Goal: Complete application form

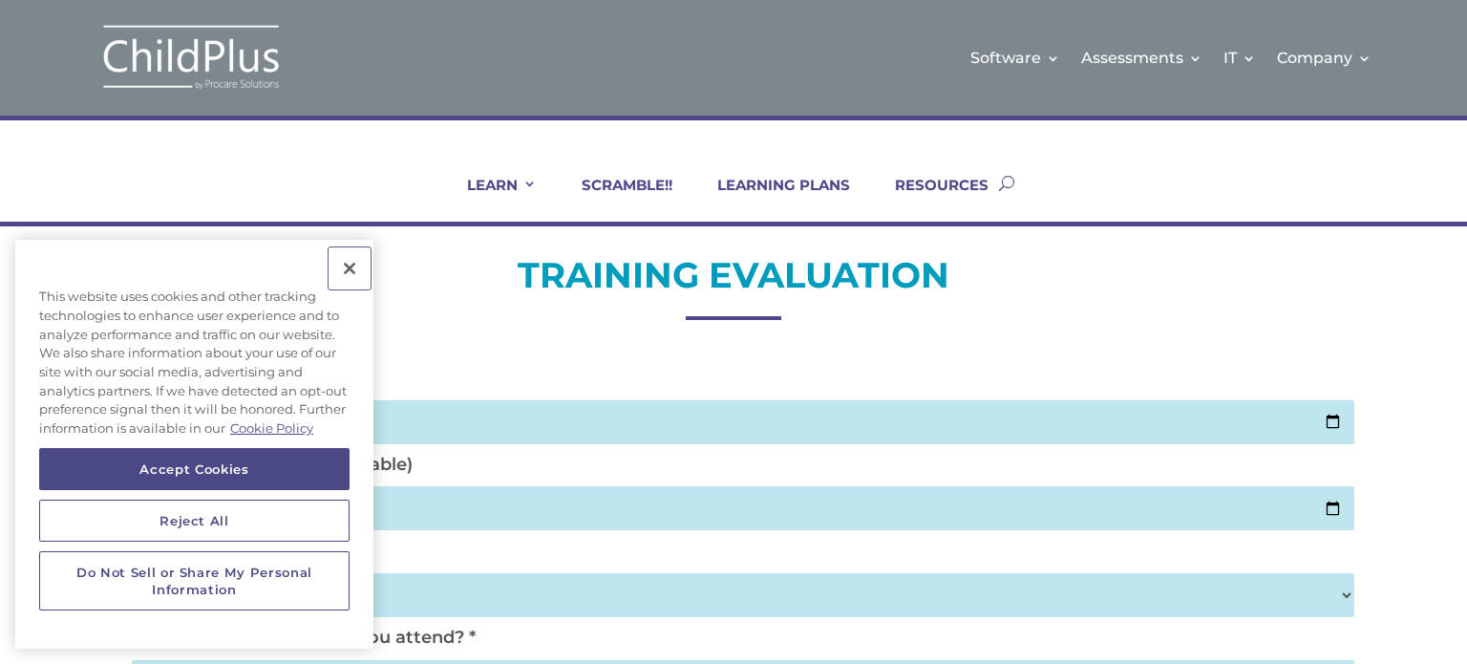
click at [347, 271] on button "Close" at bounding box center [350, 268] width 42 height 42
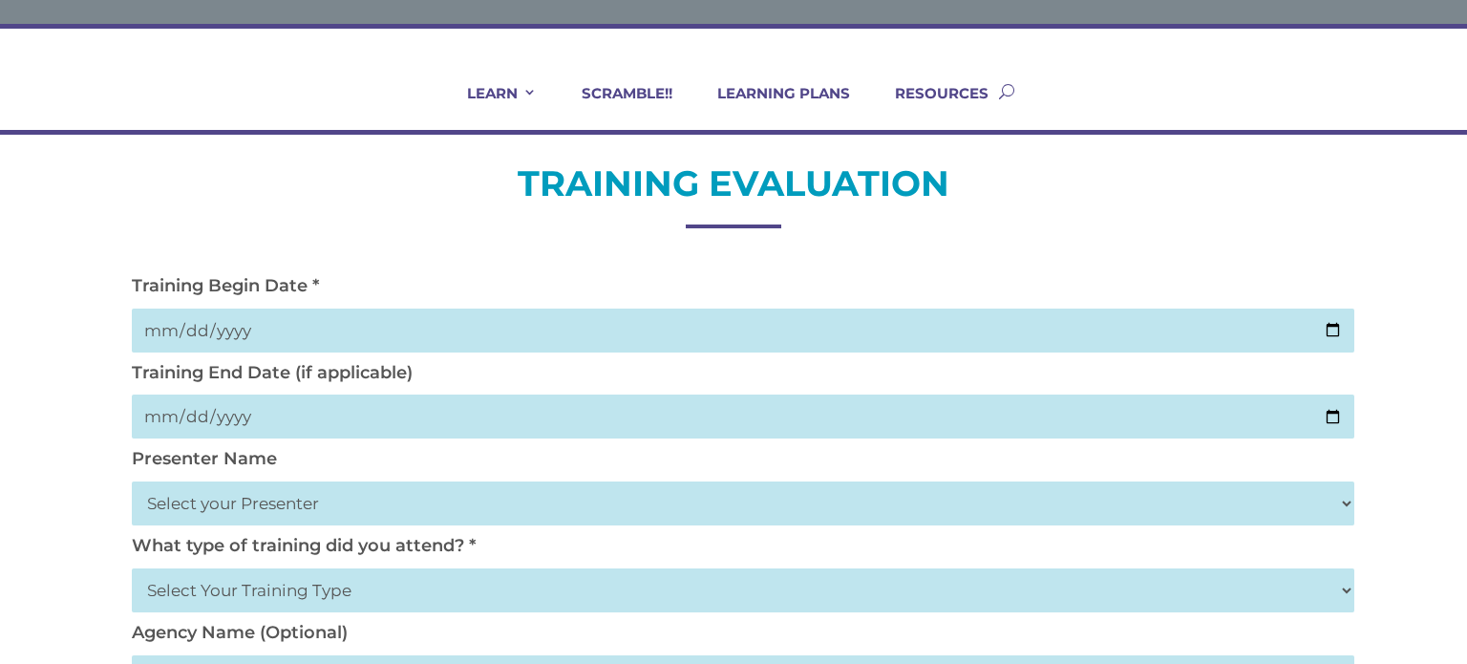
scroll to position [98, 0]
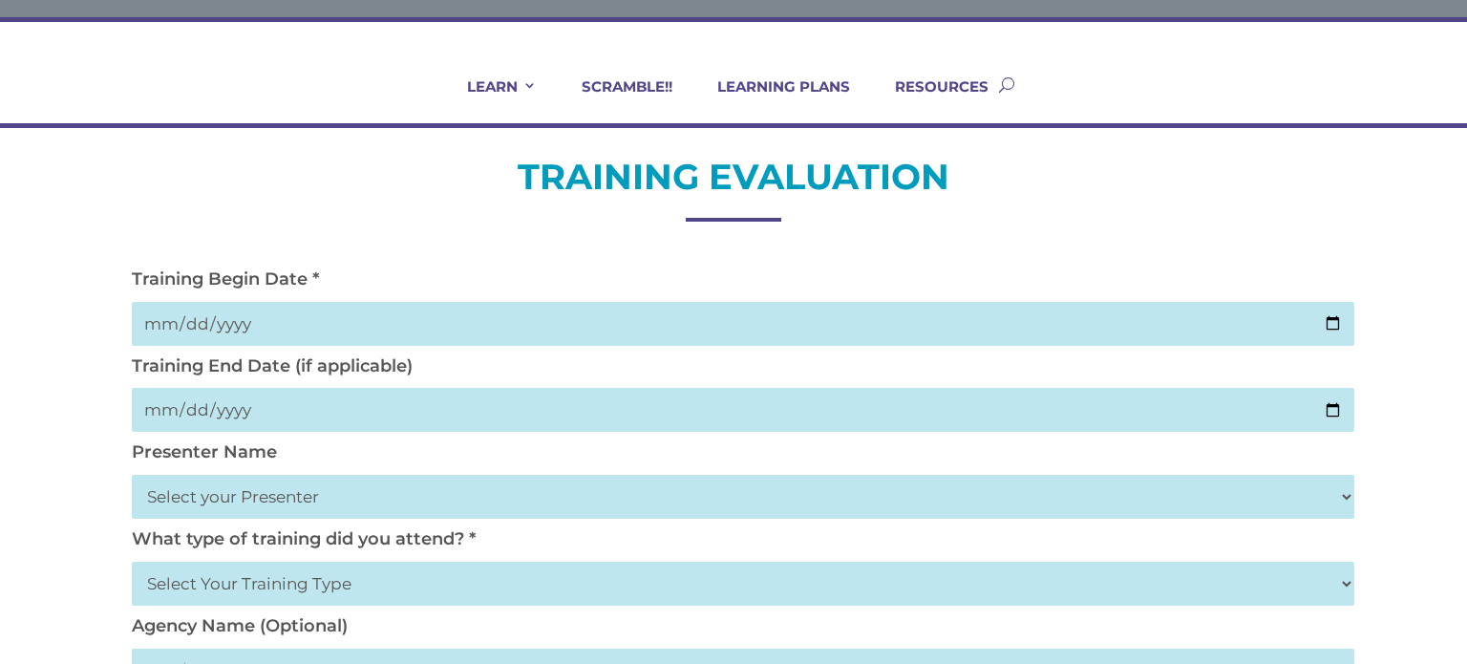
click at [176, 320] on input "date" at bounding box center [743, 324] width 1223 height 44
click at [176, 327] on input "date" at bounding box center [743, 324] width 1223 height 44
click at [214, 321] on input "date" at bounding box center [743, 324] width 1223 height 44
type input "0019-09-02"
type input "[DATE]"
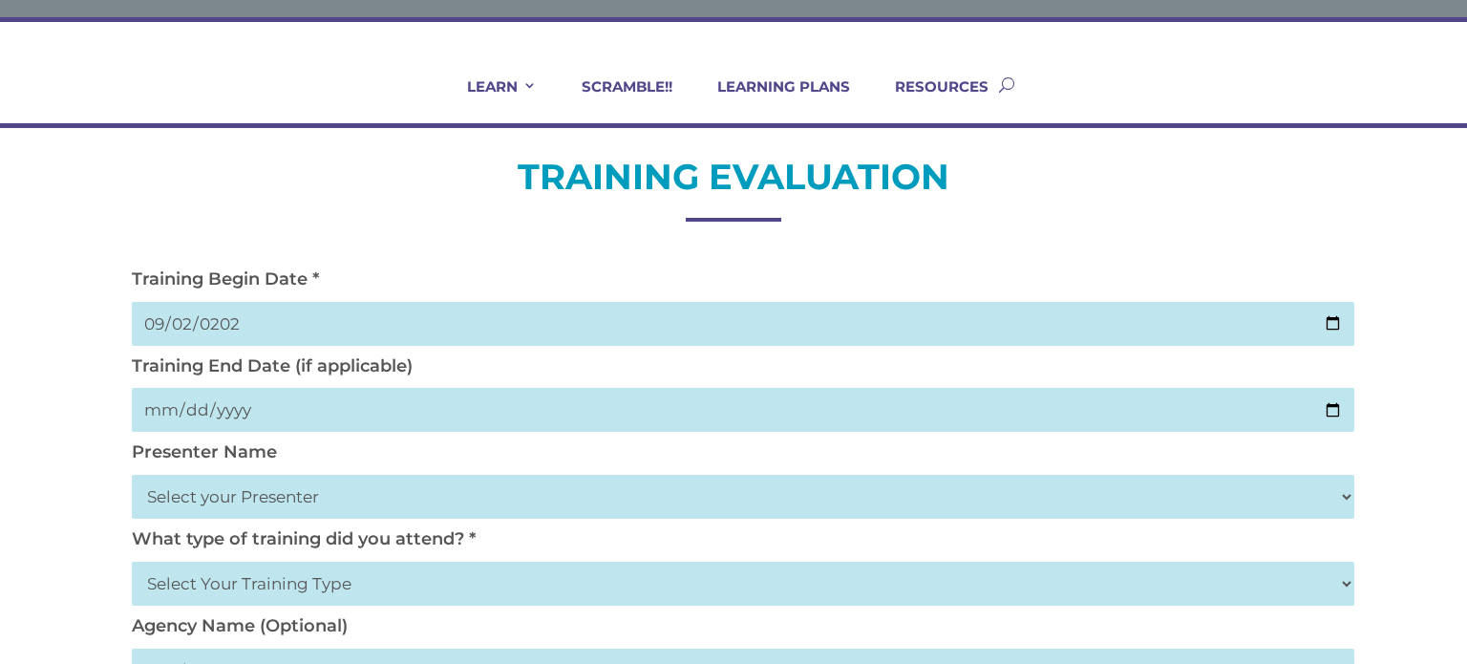
click at [177, 318] on input "[DATE]" at bounding box center [743, 324] width 1223 height 44
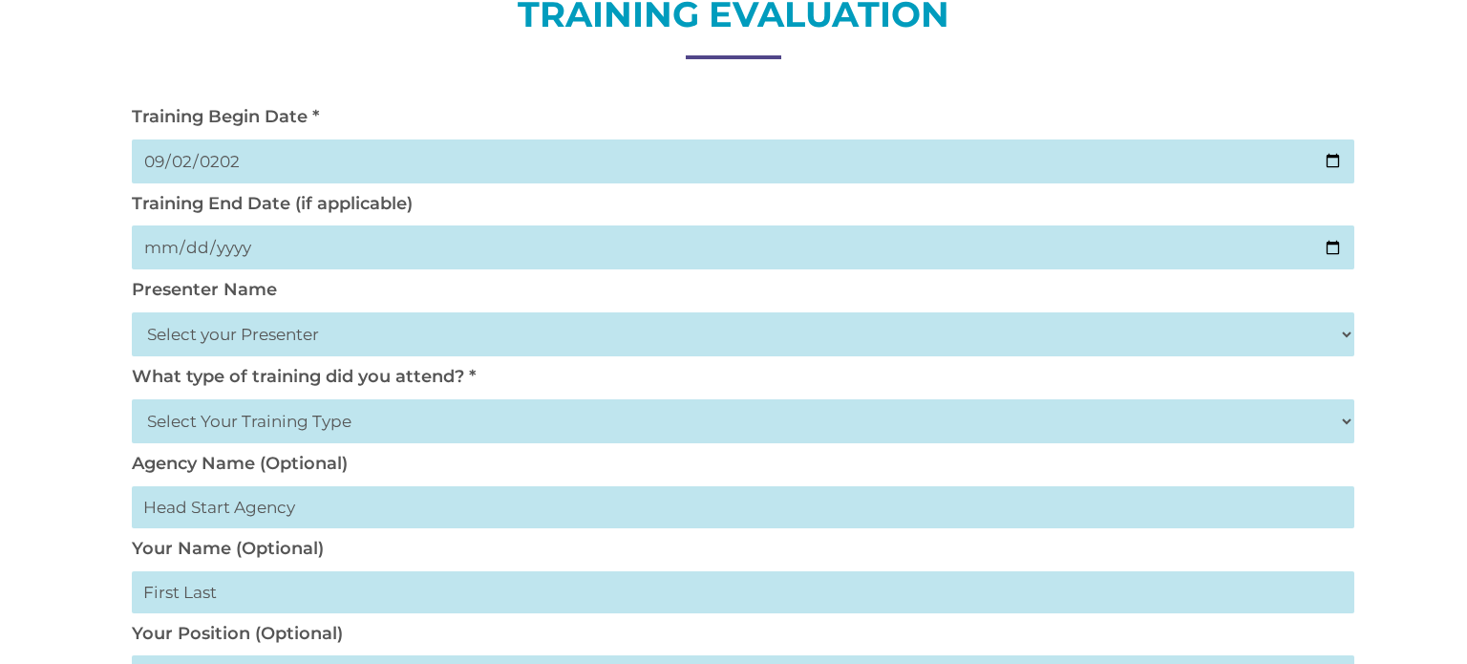
scroll to position [188, 0]
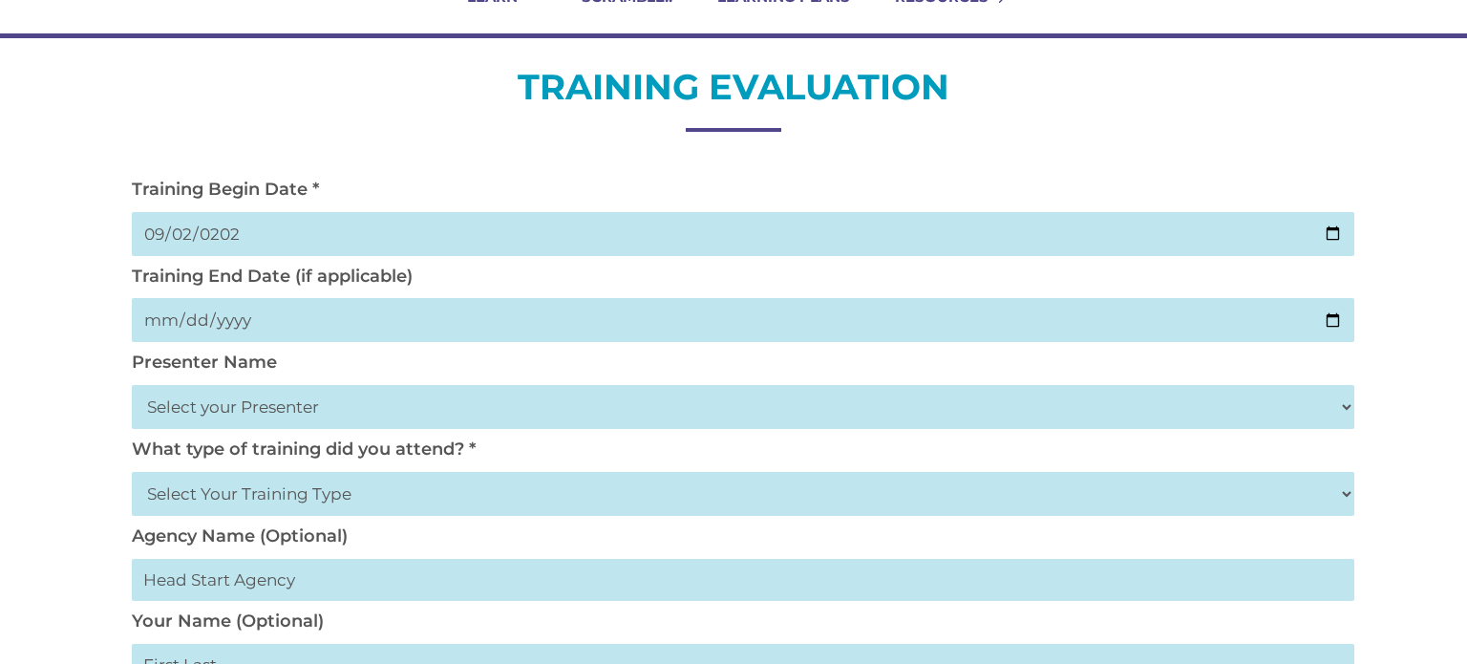
click at [164, 322] on input "date" at bounding box center [743, 320] width 1223 height 44
click at [188, 322] on input "date" at bounding box center [743, 320] width 1223 height 44
click at [209, 326] on input "date" at bounding box center [743, 320] width 1223 height 44
type input "0001-09-02"
type input "[DATE]"
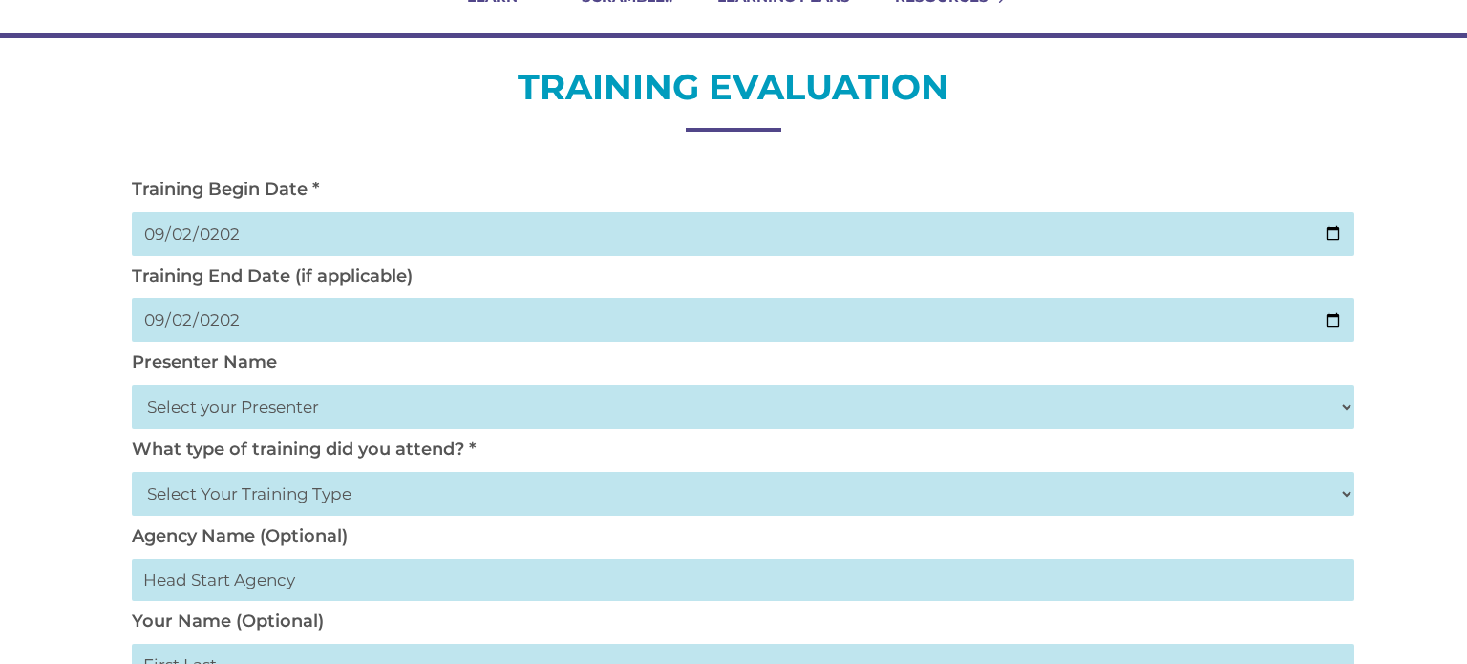
click at [173, 408] on select "Select your Presenter [PERSON_NAME] [PERSON_NAME] [PERSON_NAME] [PERSON_NAME] […" at bounding box center [743, 407] width 1223 height 44
select select "[PERSON_NAME]"
click at [132, 385] on select "Select your Presenter [PERSON_NAME] [PERSON_NAME] [PERSON_NAME] [PERSON_NAME] […" at bounding box center [743, 407] width 1223 height 44
click at [241, 502] on select "Select Your Training Type On-site (at your agency) Virtual Visit Live Group Web…" at bounding box center [743, 494] width 1223 height 44
click at [200, 496] on select "Select Your Training Type On-site (at your agency) Virtual Visit Live Group Web…" at bounding box center [743, 494] width 1223 height 44
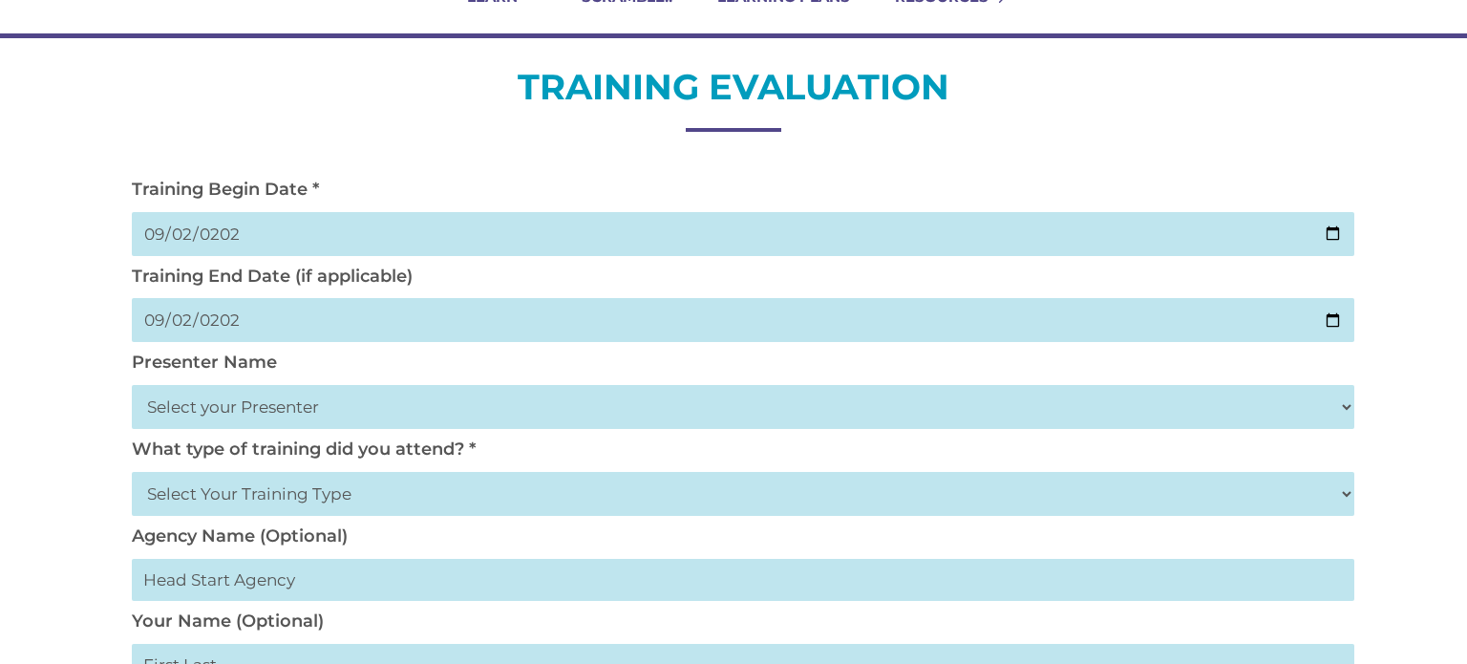
click at [221, 493] on select "Select Your Training Type On-site (at your agency) Virtual Visit Live Group Web…" at bounding box center [743, 494] width 1223 height 44
select select "Live Group Webinar"
click at [132, 472] on select "Select Your Training Type On-site (at your agency) Virtual Visit Live Group Web…" at bounding box center [743, 494] width 1223 height 44
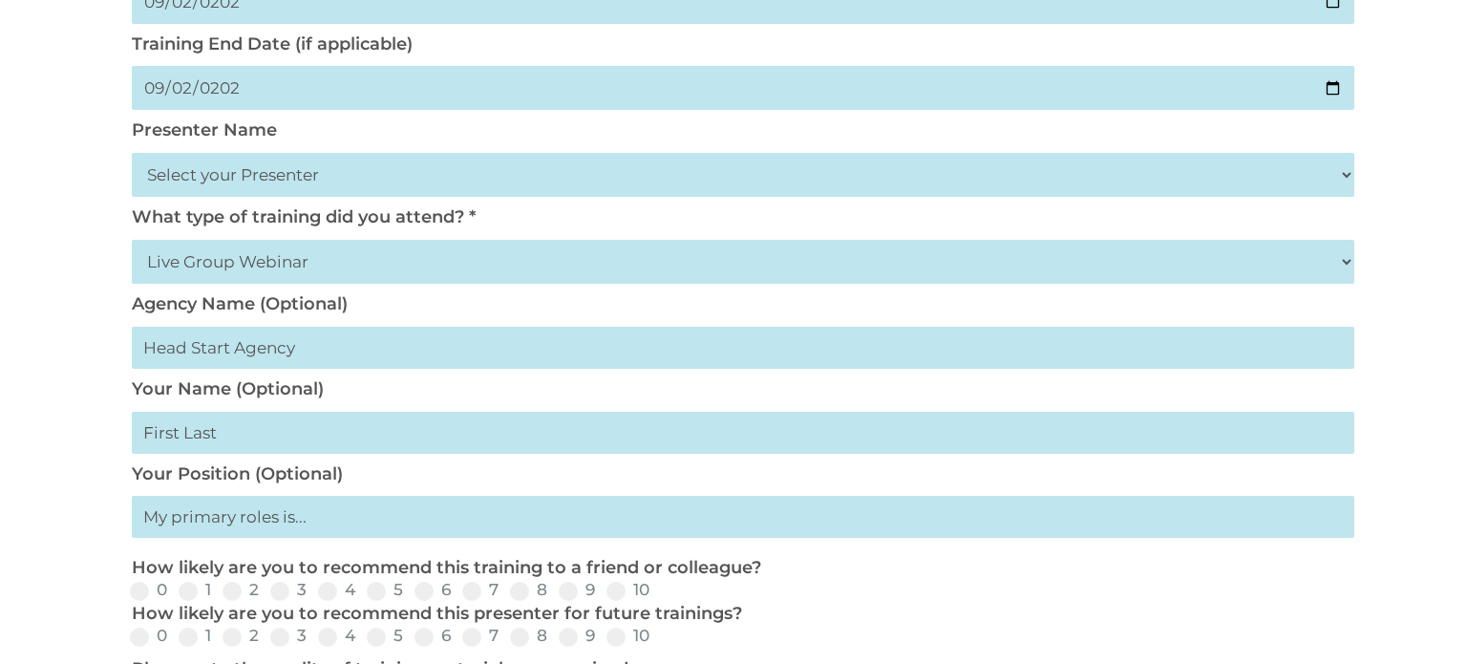
scroll to position [421, 0]
click at [170, 438] on input "text" at bounding box center [743, 432] width 1223 height 42
click at [181, 433] on input "[PERSON_NAME]" at bounding box center [743, 432] width 1223 height 42
type input "[PERSON_NAME]"
click at [193, 534] on input "text" at bounding box center [743, 516] width 1223 height 42
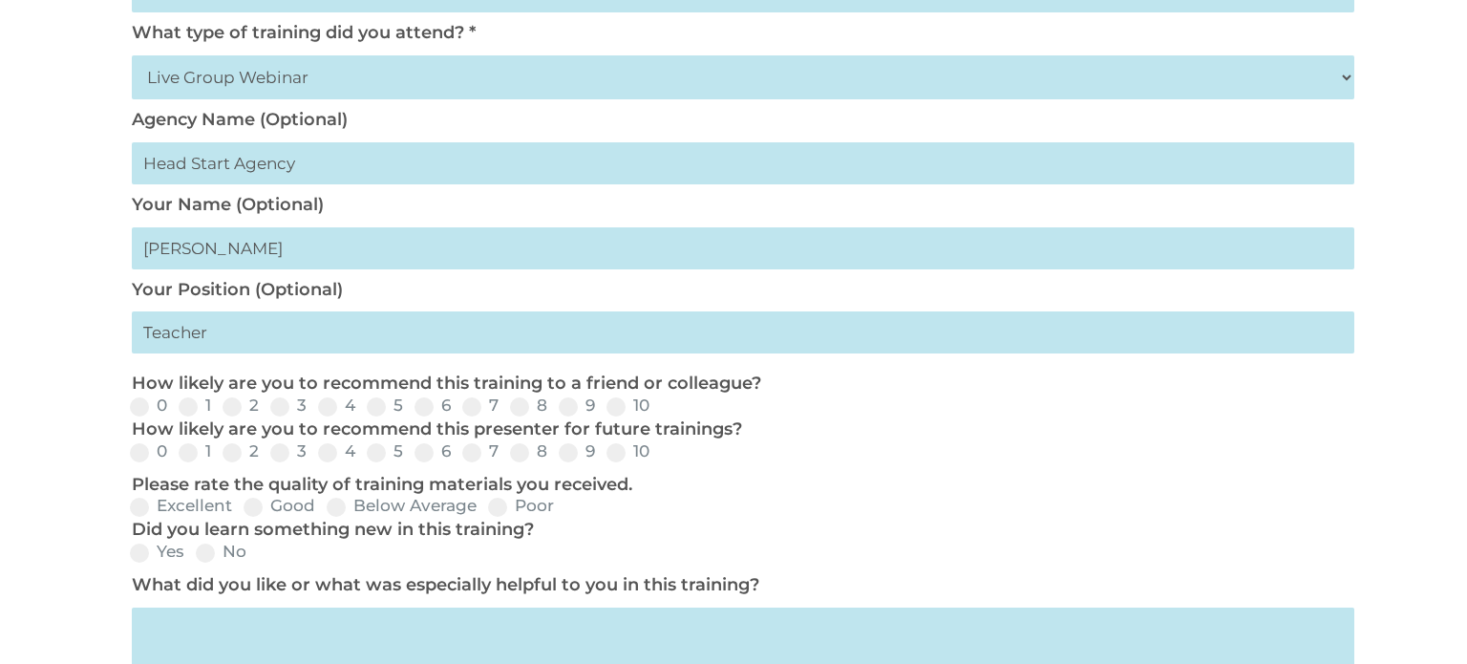
scroll to position [620, 0]
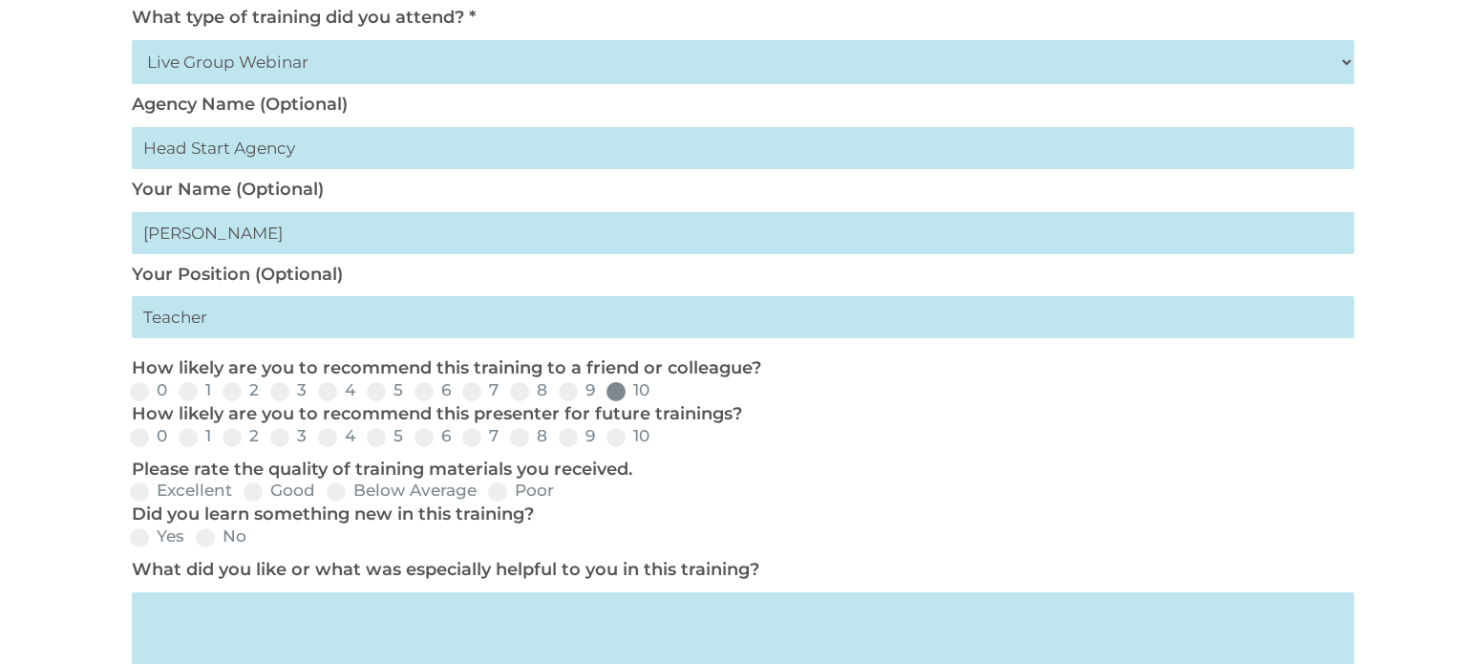
type input "Teacher"
click at [616, 395] on span at bounding box center [616, 391] width 19 height 19
click at [659, 395] on input "10" at bounding box center [665, 398] width 12 height 12
radio input "true"
click at [612, 442] on span at bounding box center [616, 437] width 19 height 19
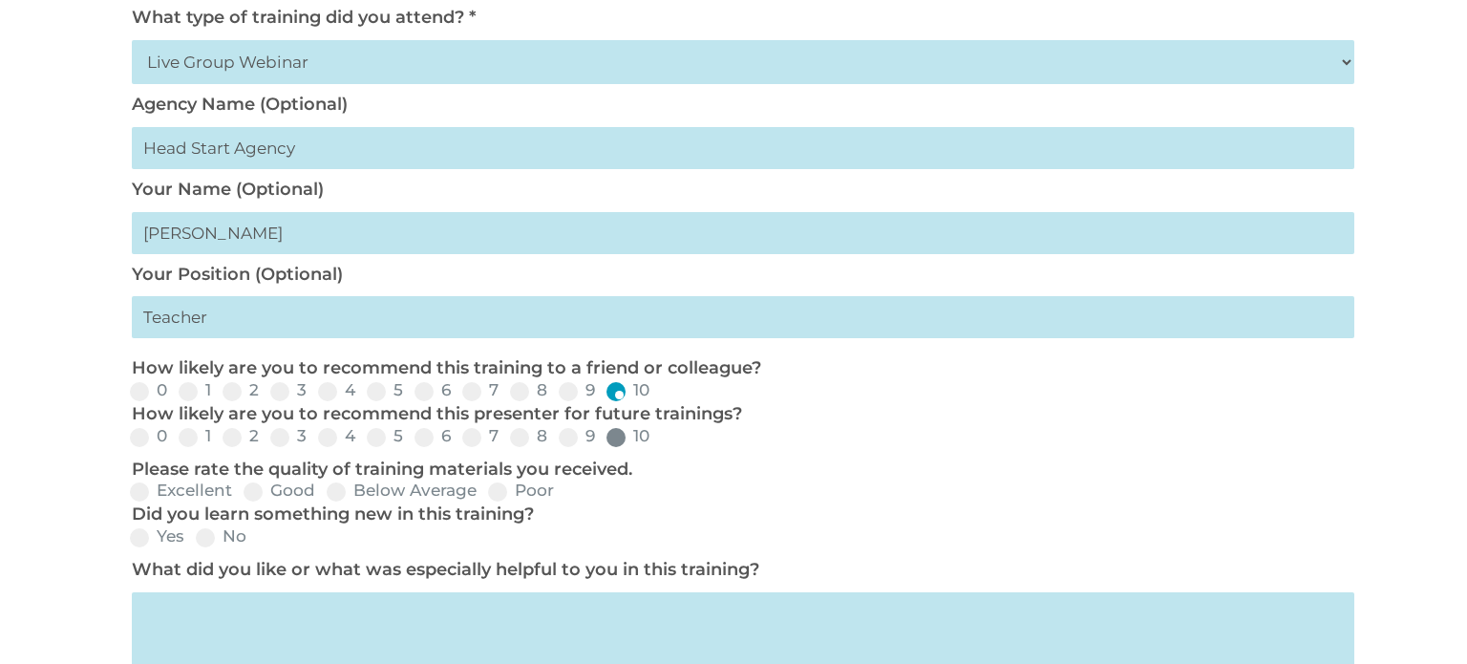
click at [659, 442] on input "10" at bounding box center [665, 443] width 12 height 12
radio input "true"
click at [260, 496] on span at bounding box center [253, 491] width 19 height 19
click at [325, 496] on input "Good" at bounding box center [331, 498] width 12 height 12
radio input "true"
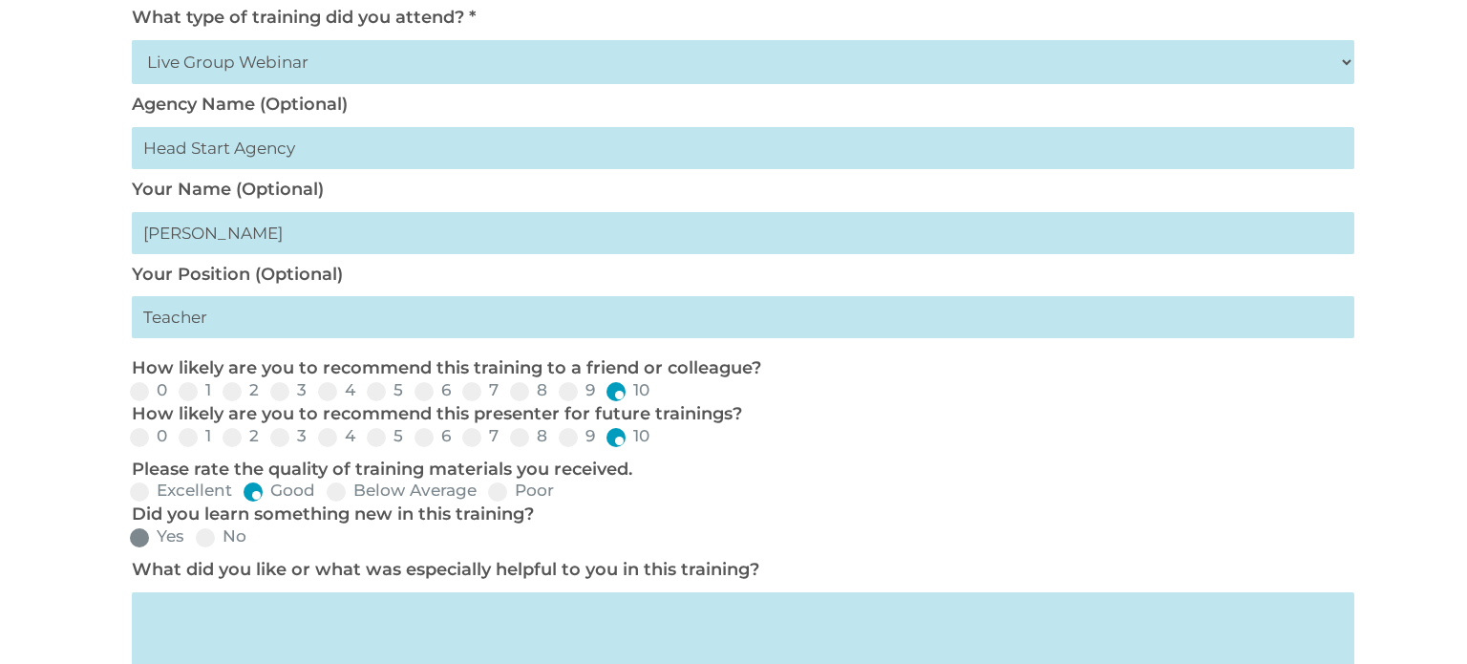
click at [142, 539] on span at bounding box center [139, 537] width 19 height 19
click at [194, 539] on input "Yes" at bounding box center [200, 544] width 12 height 12
radio input "true"
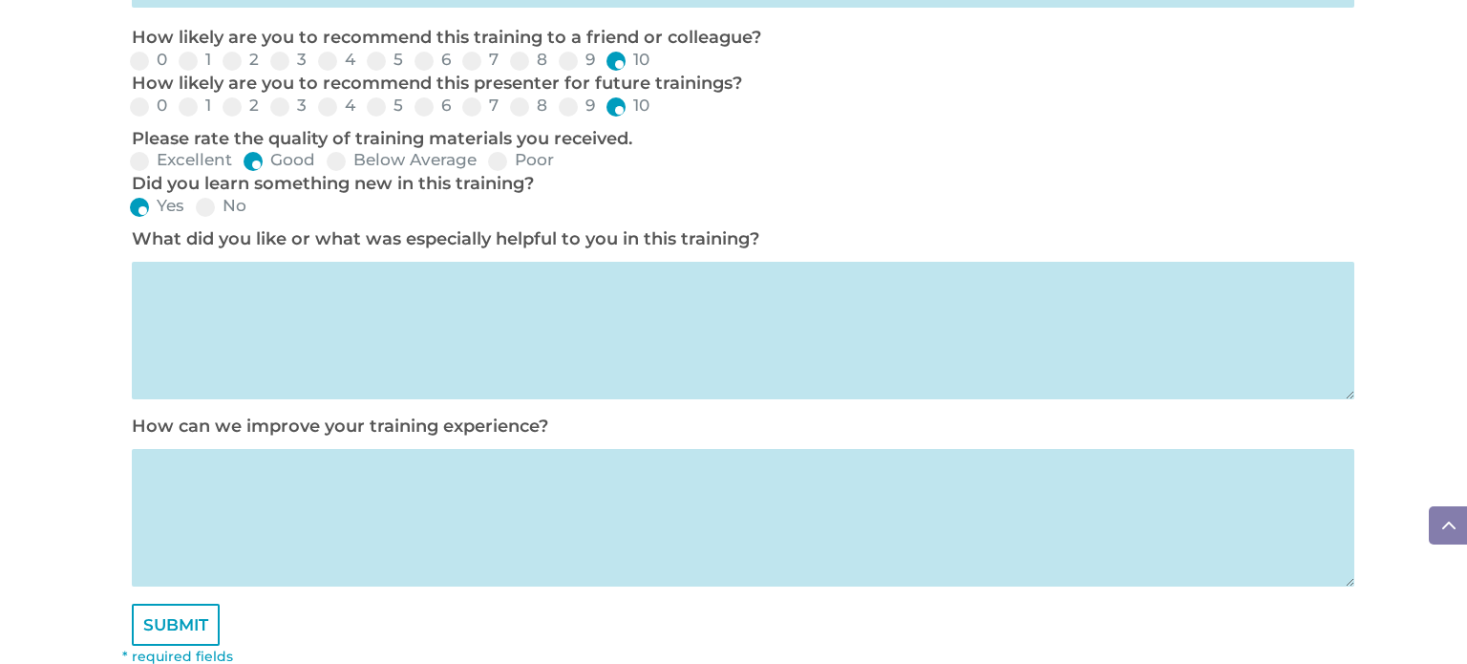
scroll to position [962, 0]
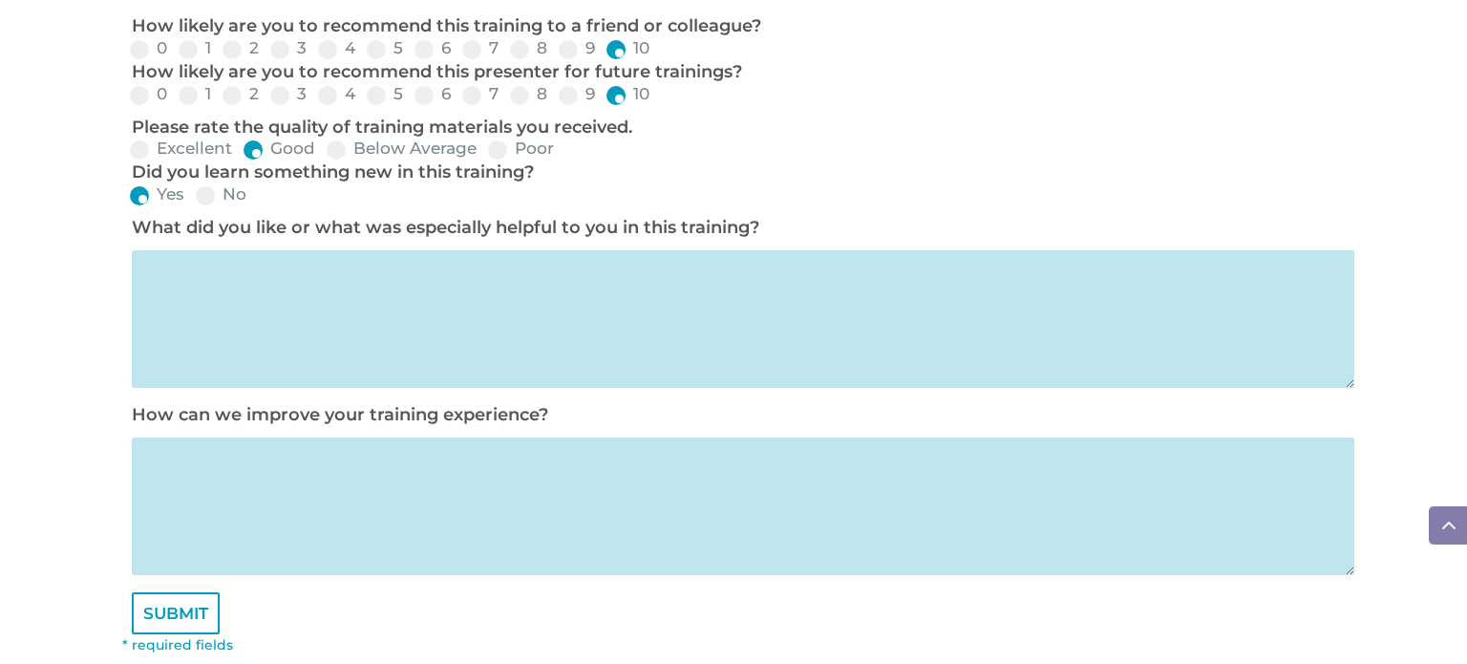
click at [176, 286] on textarea at bounding box center [743, 319] width 1223 height 138
type textarea "All information"
click at [203, 468] on textarea at bounding box center [743, 506] width 1223 height 138
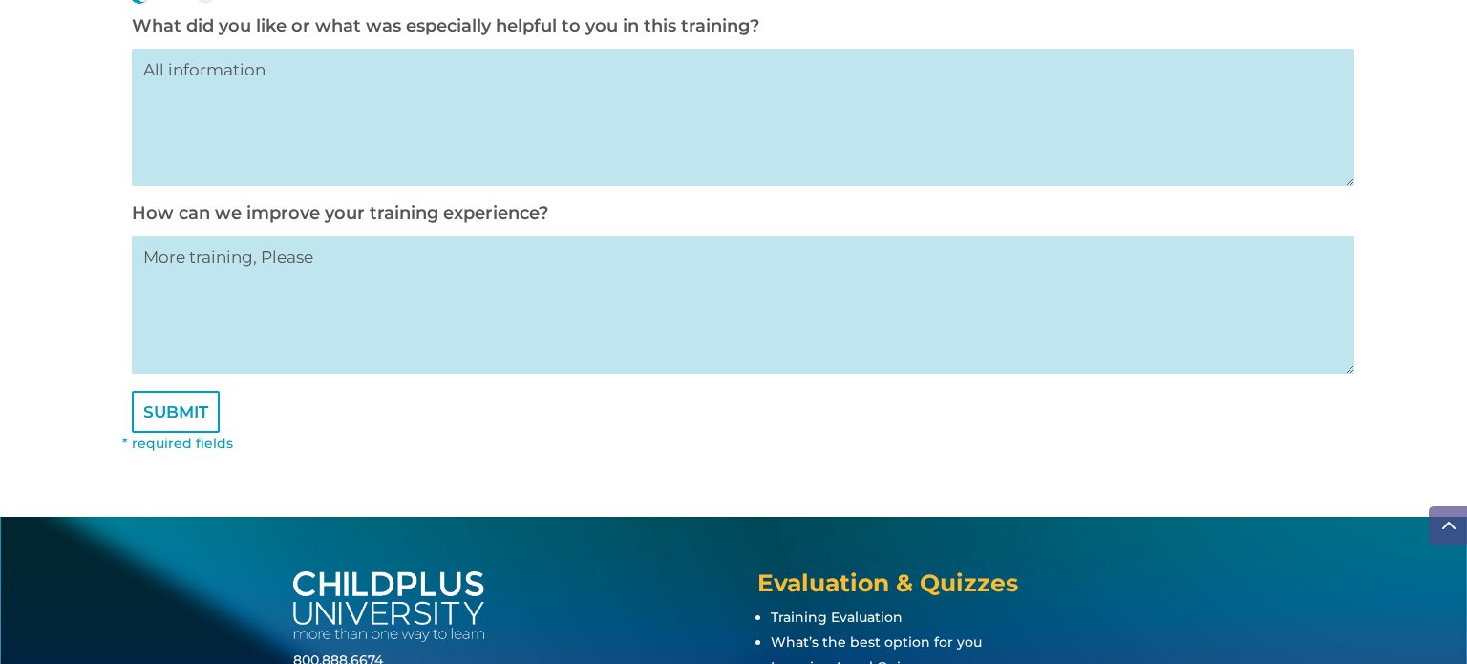
scroll to position [1165, 0]
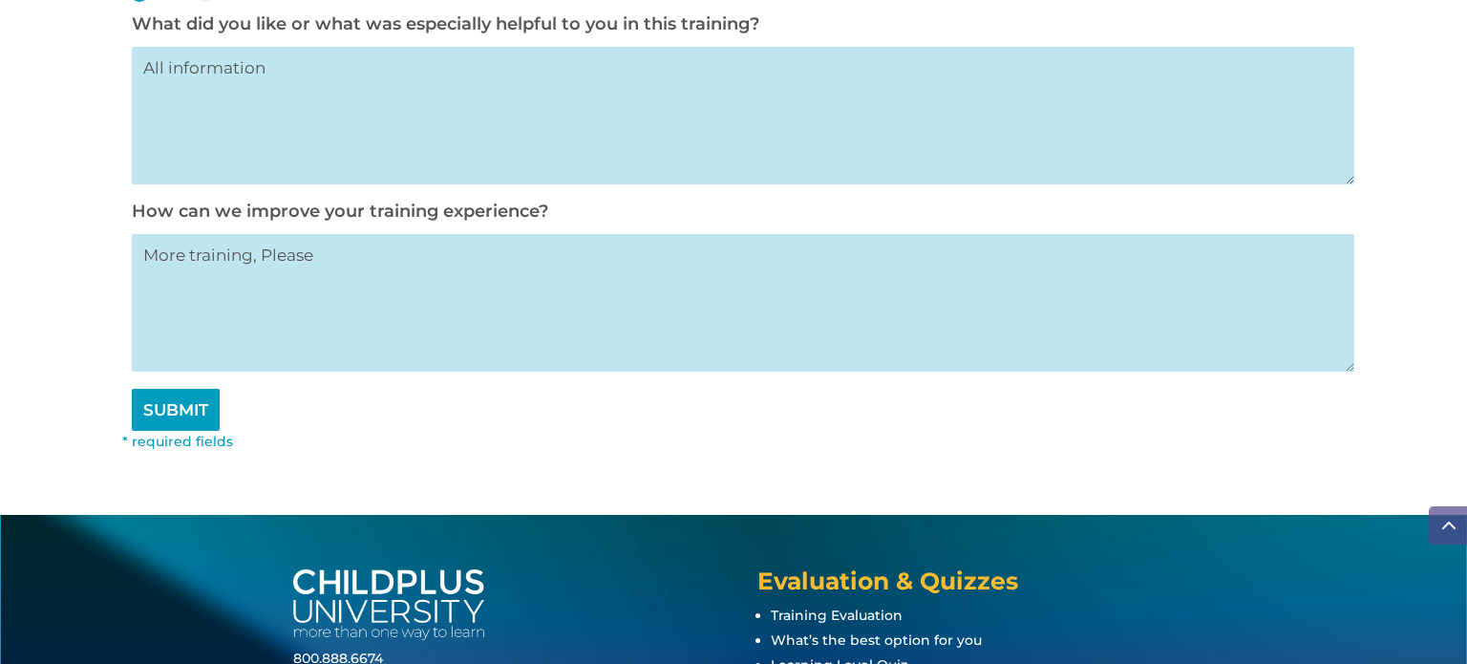
type textarea "More training, Please"
click at [172, 431] on input "SUBMIT" at bounding box center [176, 410] width 88 height 42
click at [175, 421] on input "SUBMIT" at bounding box center [176, 410] width 88 height 42
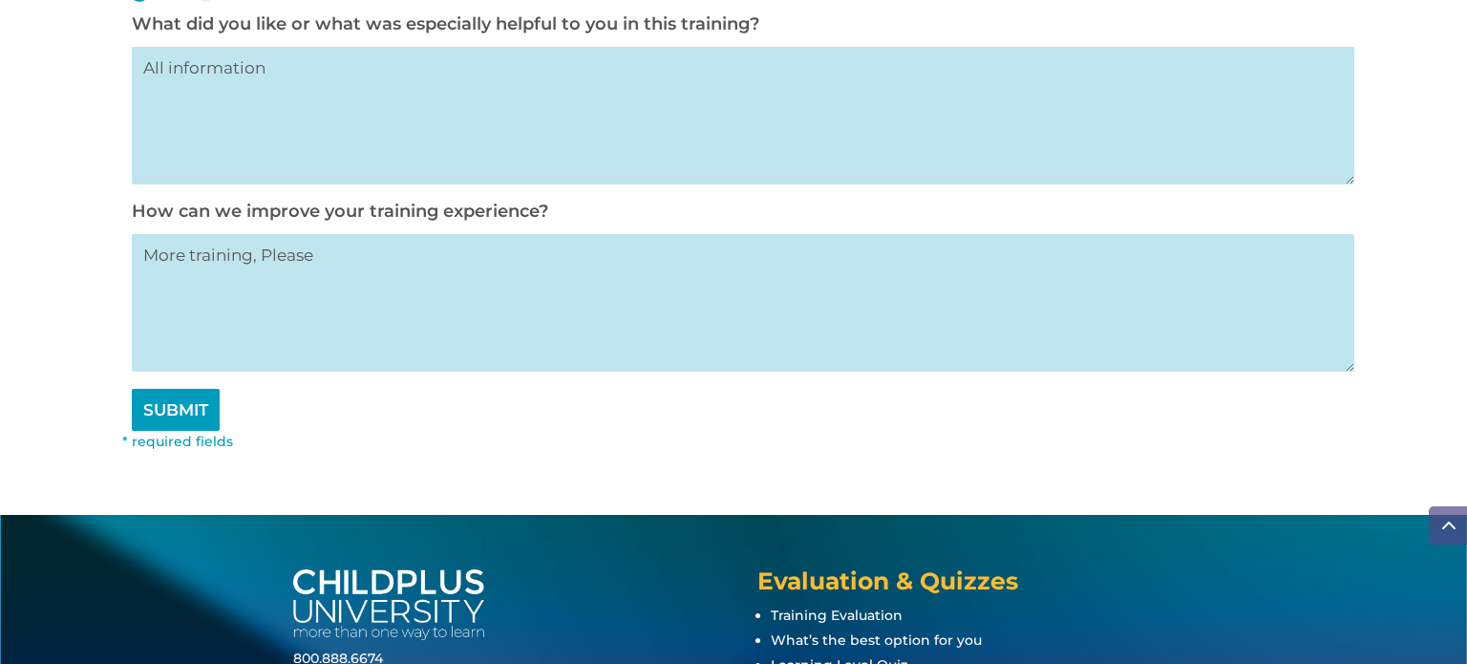
click at [176, 422] on input "SUBMIT" at bounding box center [176, 410] width 88 height 42
click at [182, 423] on input "SUBMIT" at bounding box center [176, 410] width 88 height 42
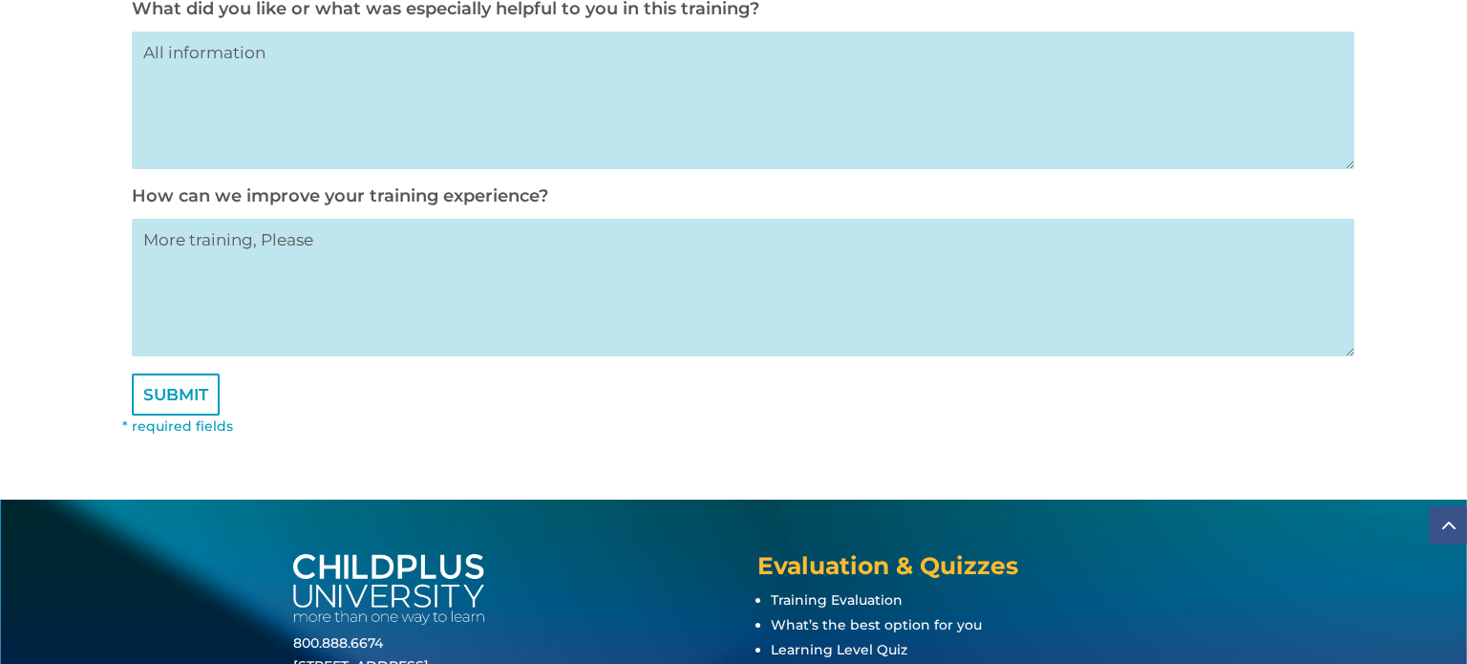
scroll to position [1182, 0]
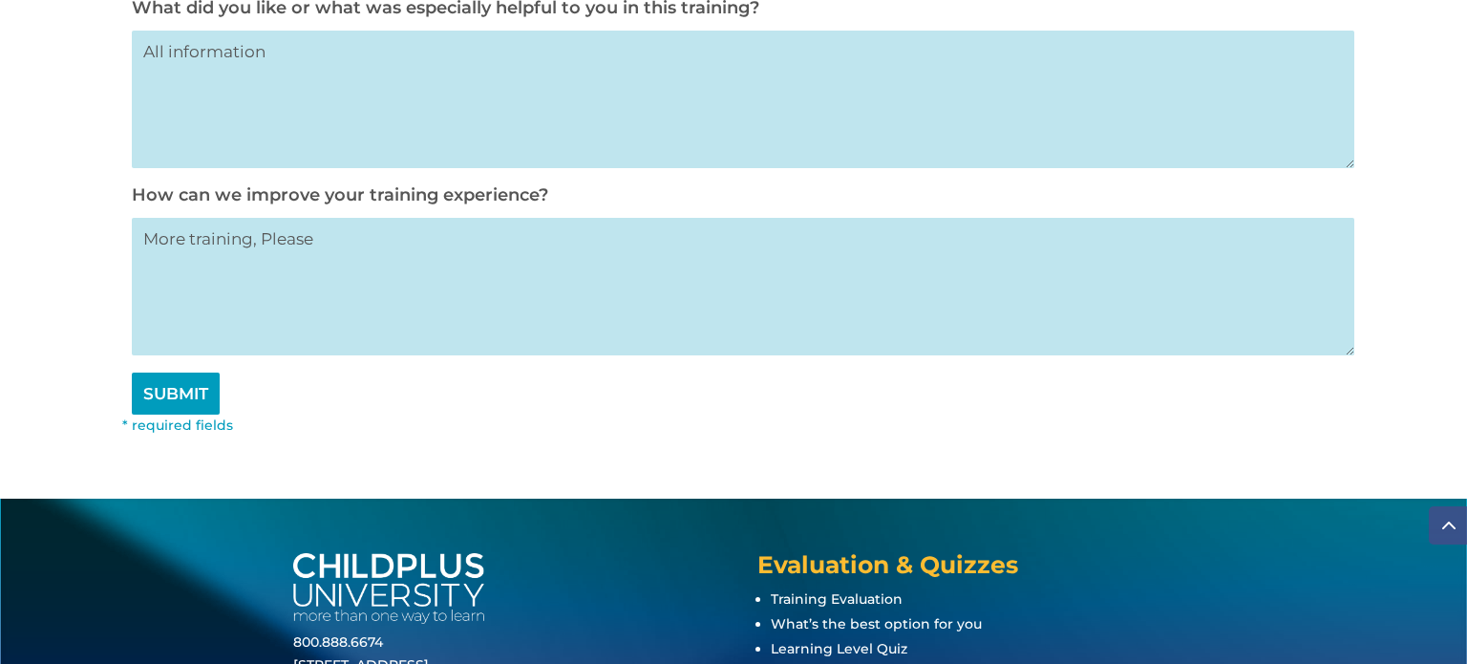
click at [168, 400] on input "SUBMIT" at bounding box center [176, 394] width 88 height 42
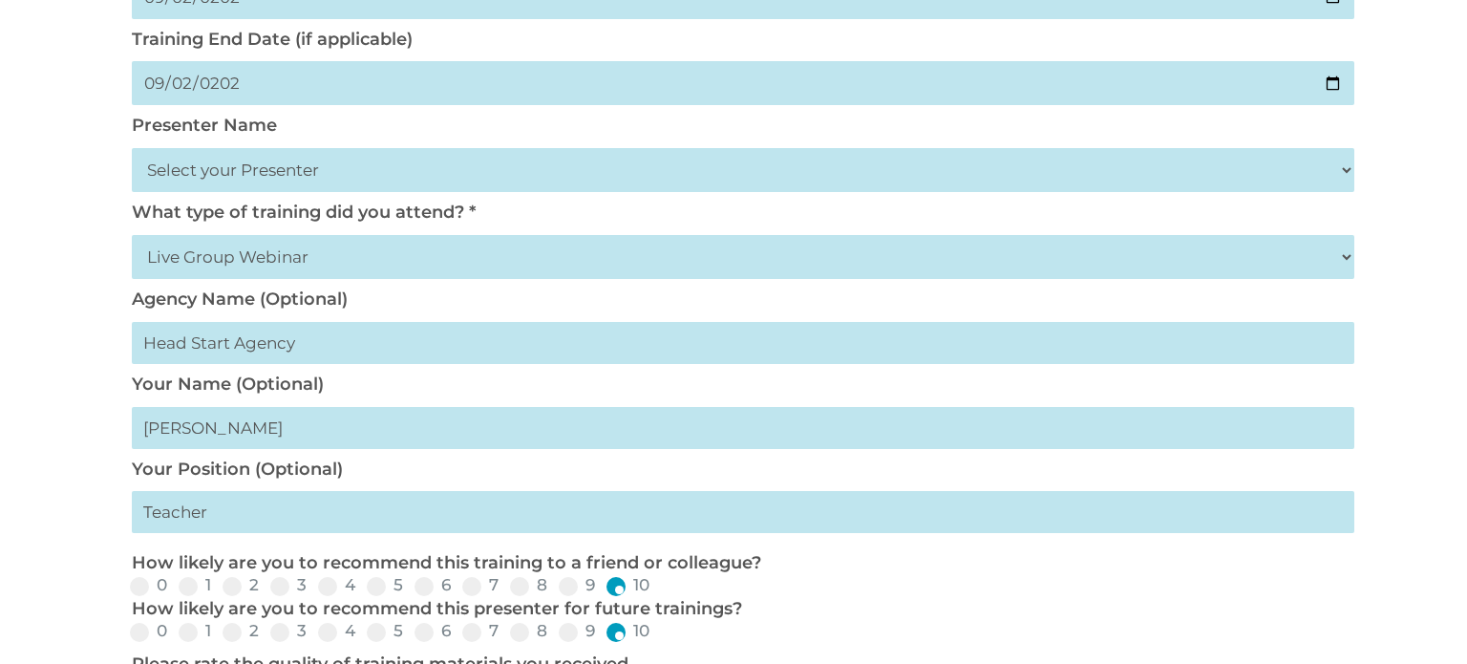
scroll to position [424, 0]
click at [421, 214] on label "What type of training did you attend? *" at bounding box center [304, 213] width 344 height 21
click at [229, 265] on select "Select Your Training Type On-site (at your agency) Virtual Visit Live Group Web…" at bounding box center [743, 258] width 1223 height 44
